Goal: Find specific page/section

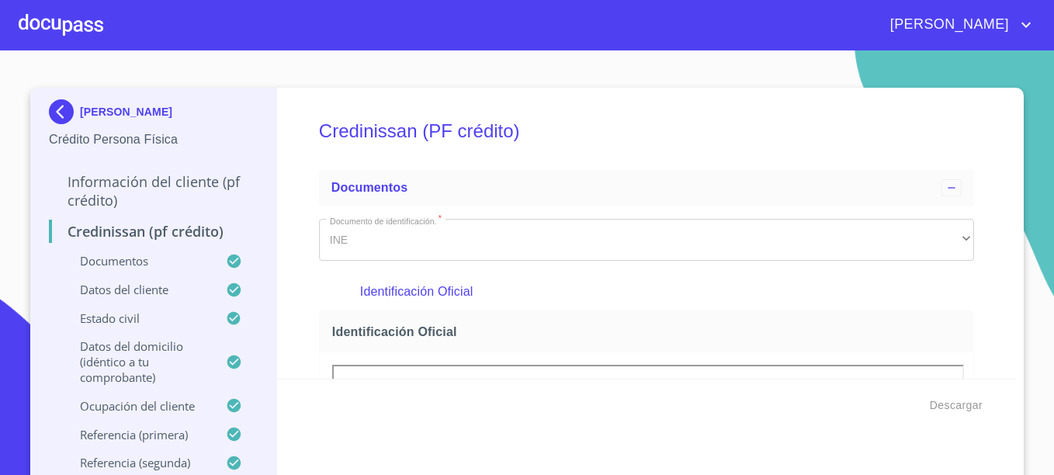
click at [70, 103] on img at bounding box center [64, 111] width 31 height 25
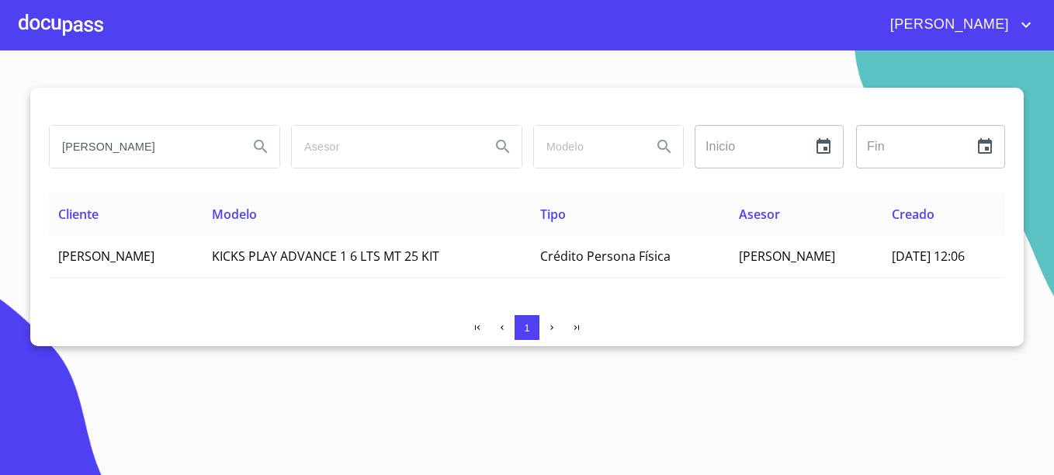
drag, startPoint x: 135, startPoint y: 152, endPoint x: -3, endPoint y: 133, distance: 139.4
click at [0, 133] on html "[PERSON_NAME] Inicio ​ Fin ​ Cliente Modelo Tipo Asesor Creado [PERSON_NAME] KI…" at bounding box center [527, 237] width 1054 height 475
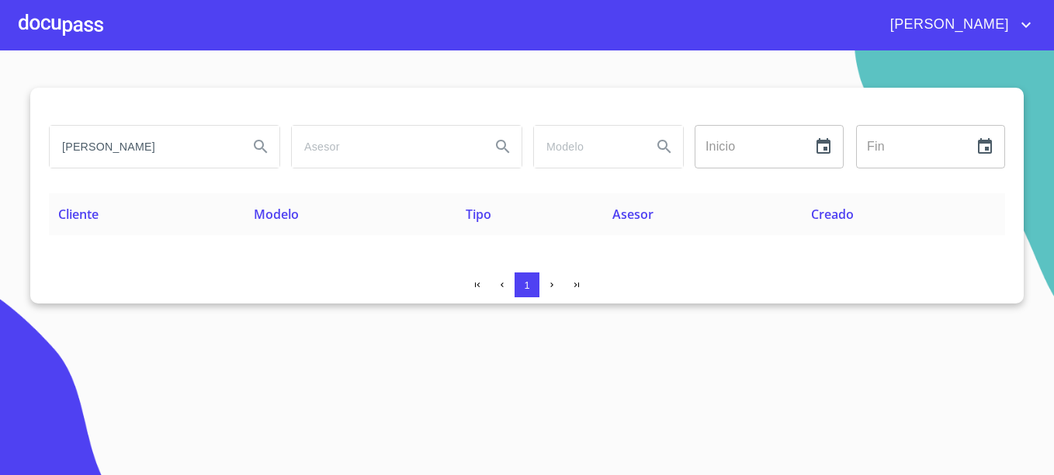
type input "J"
drag, startPoint x: 197, startPoint y: 148, endPoint x: 21, endPoint y: 155, distance: 176.3
click at [21, 155] on section "[PERSON_NAME] Inicio ​ Fin ​ Cliente Modelo Tipo Asesor Creado 1" at bounding box center [527, 262] width 1054 height 424
type input "K"
type input "[PERSON_NAME]"
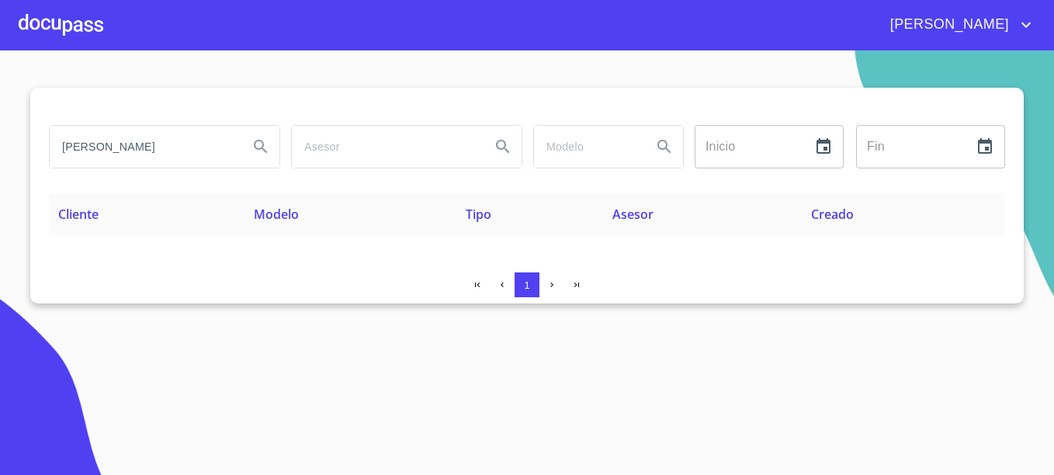
drag, startPoint x: 153, startPoint y: 152, endPoint x: 31, endPoint y: 125, distance: 124.8
click at [23, 143] on section "[PERSON_NAME] ​ Fin ​ Cliente Modelo Tipo Asesor Creado 1" at bounding box center [527, 262] width 1054 height 424
